Goal: Information Seeking & Learning: Learn about a topic

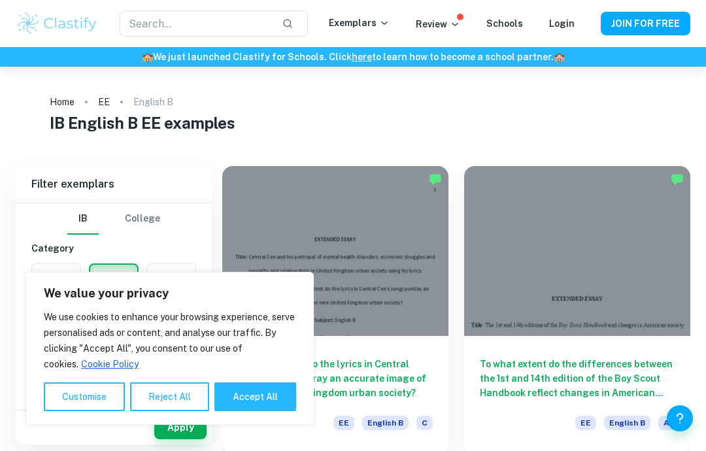
click at [254, 385] on button "Accept All" at bounding box center [255, 396] width 82 height 29
checkbox input "true"
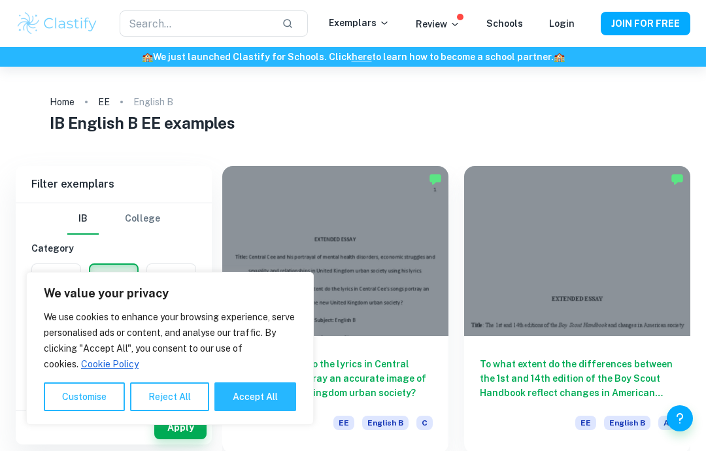
checkbox input "true"
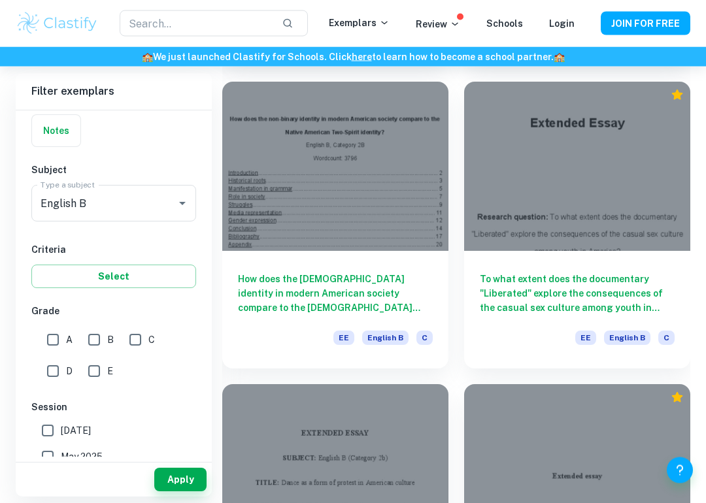
scroll to position [2204, 0]
click at [402, 349] on div "EE English B C" at bounding box center [382, 342] width 99 height 22
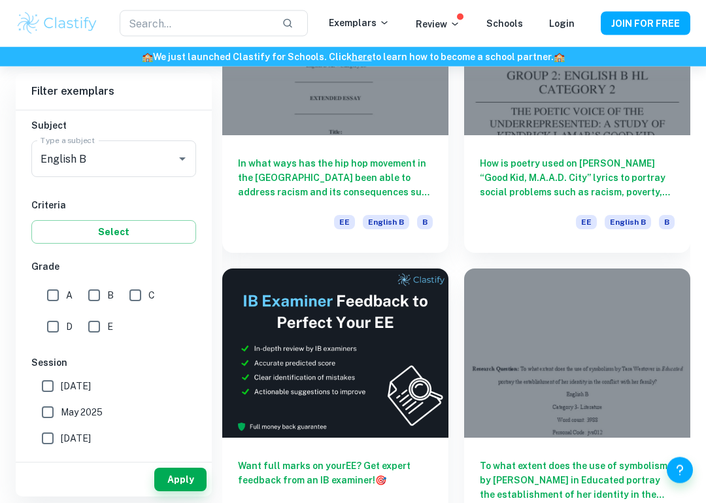
scroll to position [5047, 0]
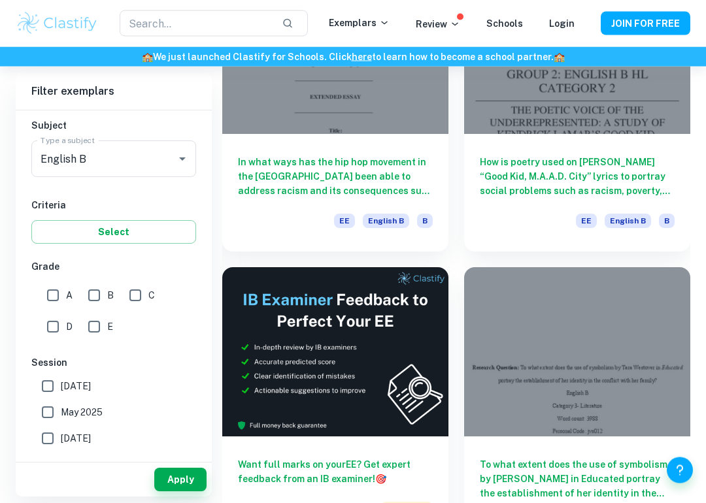
click at [678, 229] on div "How is poetry used on [PERSON_NAME] “Good Kid, M.A.A.D. City” lyrics to portray…" at bounding box center [577, 194] width 226 height 118
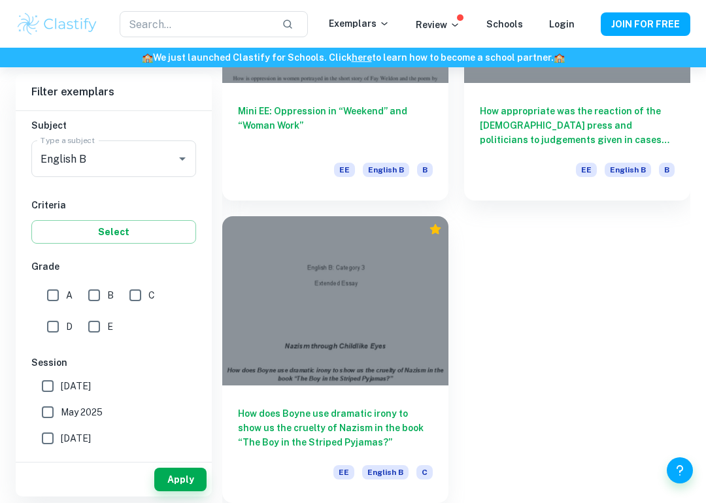
scroll to position [11761, 0]
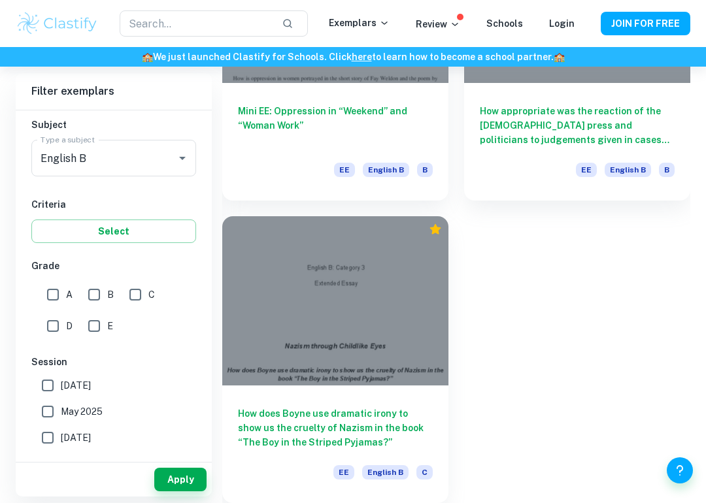
click at [88, 328] on input "E" at bounding box center [94, 326] width 26 height 26
checkbox input "true"
click at [161, 450] on button "Apply" at bounding box center [180, 480] width 52 height 24
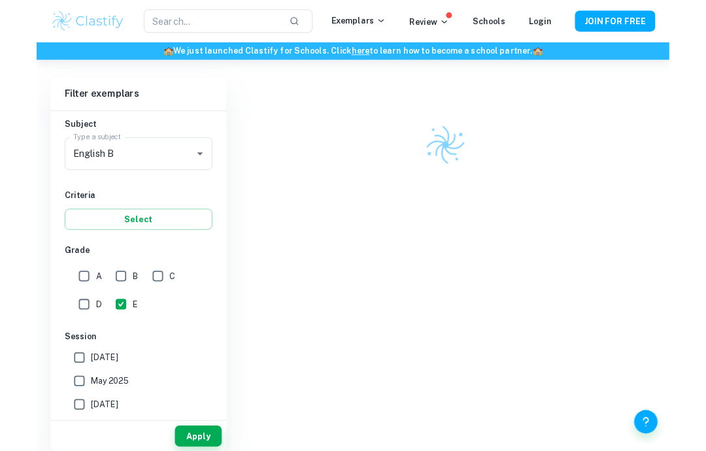
scroll to position [67, 0]
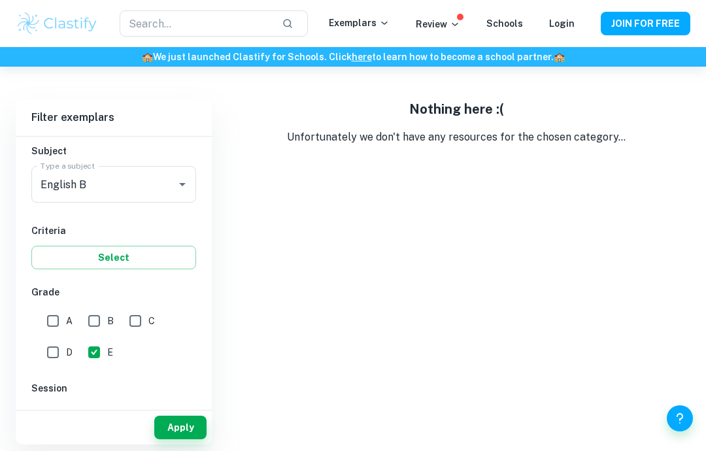
click at [54, 349] on input "D" at bounding box center [53, 352] width 26 height 26
checkbox input "true"
click at [174, 425] on button "Apply" at bounding box center [180, 428] width 52 height 24
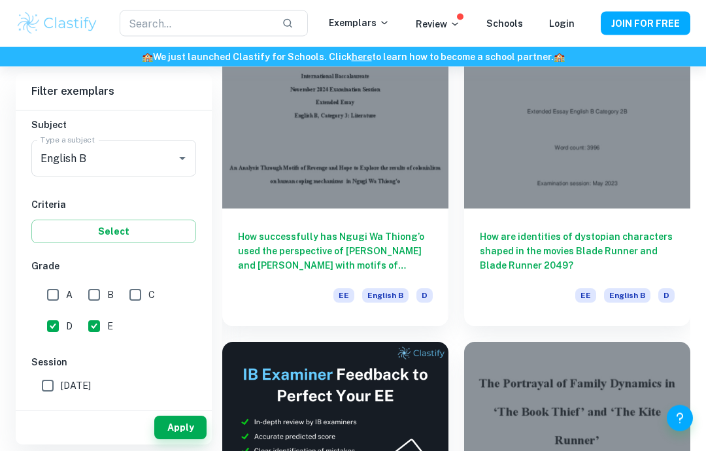
scroll to position [0, 0]
